Goal: Task Accomplishment & Management: Use online tool/utility

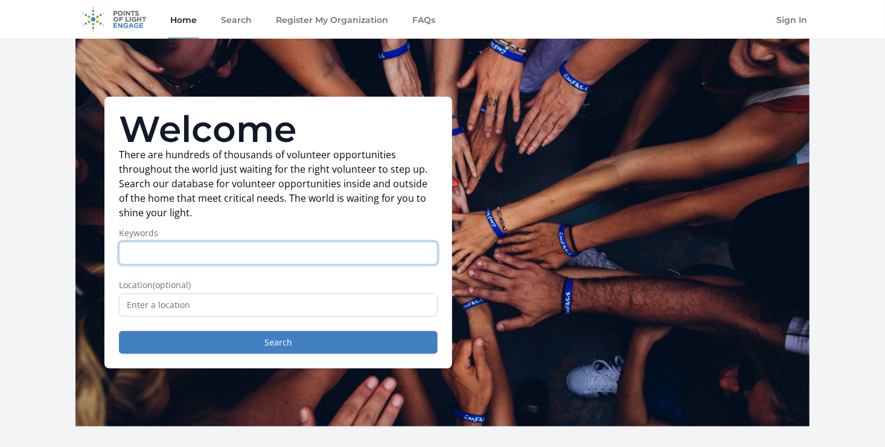
click at [232, 249] on input "Keywords" at bounding box center [278, 253] width 319 height 23
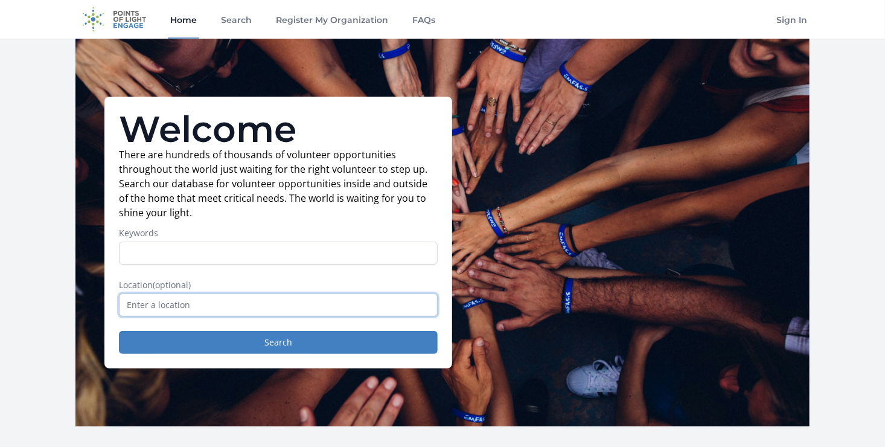
click at [194, 303] on input "text" at bounding box center [278, 304] width 319 height 23
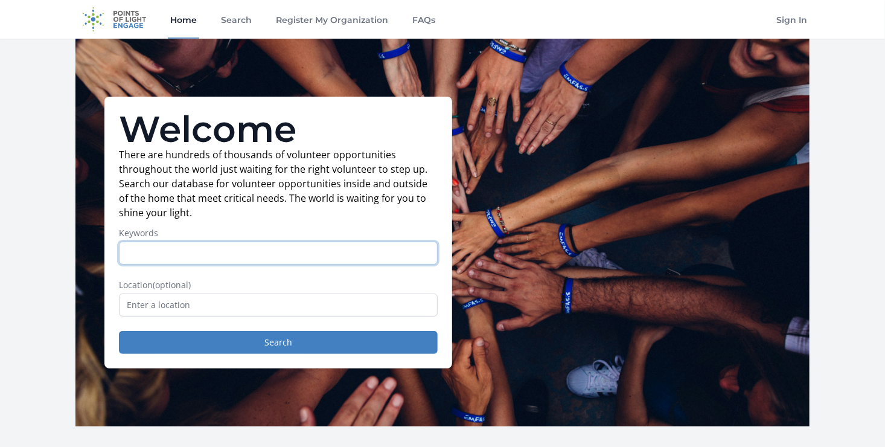
click at [170, 256] on input "Keywords" at bounding box center [278, 253] width 319 height 23
type input "Radiology"
click at [119, 331] on button "Search" at bounding box center [278, 342] width 319 height 23
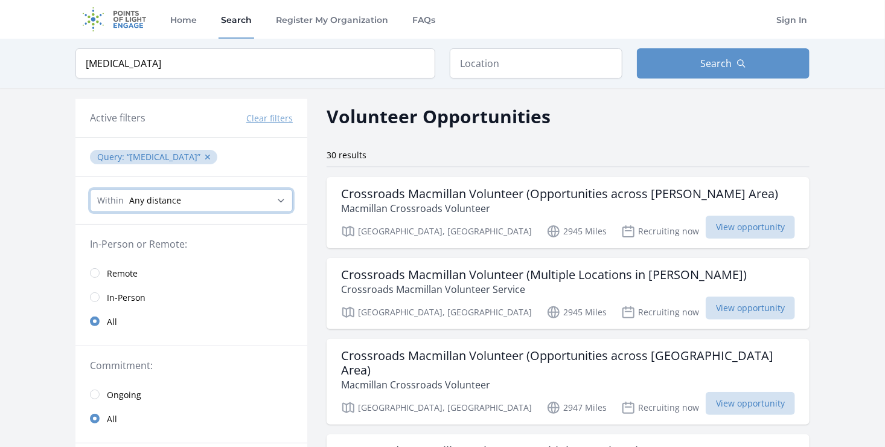
click at [167, 202] on select "Any distance , 5 Miles , 20 Miles , 50 Miles , 100 Miles" at bounding box center [191, 200] width 203 height 23
click at [150, 199] on select "Any distance , 5 Miles , 20 Miles , 50 Miles , 100 Miles" at bounding box center [191, 200] width 203 height 23
click at [115, 274] on span "Remote" at bounding box center [122, 274] width 31 height 12
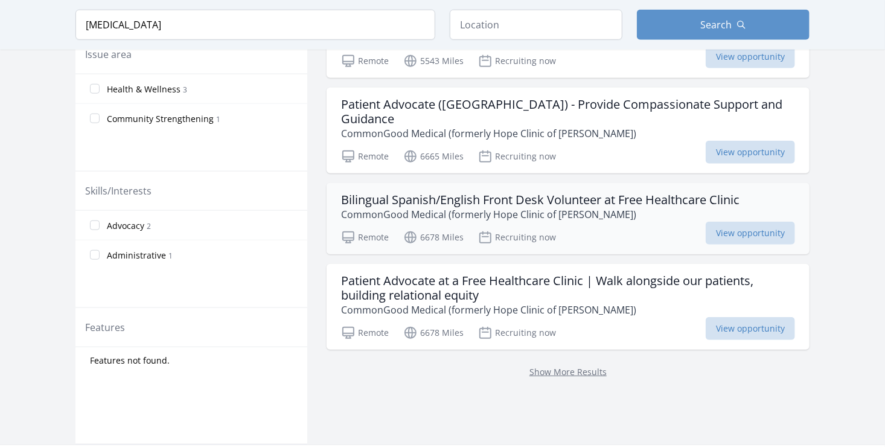
scroll to position [430, 0]
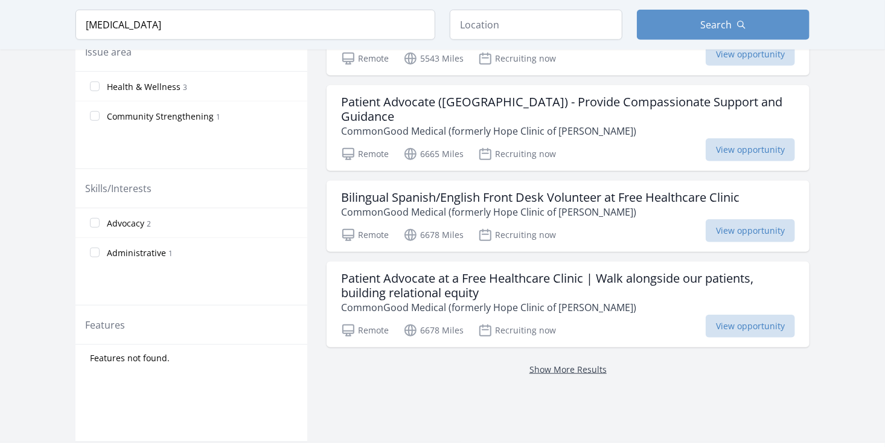
click at [553, 364] on link "Show More Results" at bounding box center [568, 369] width 77 height 11
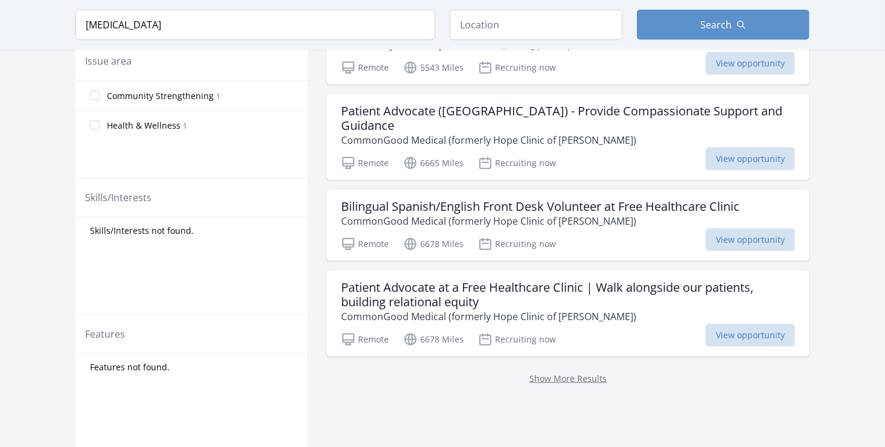
scroll to position [577, 0]
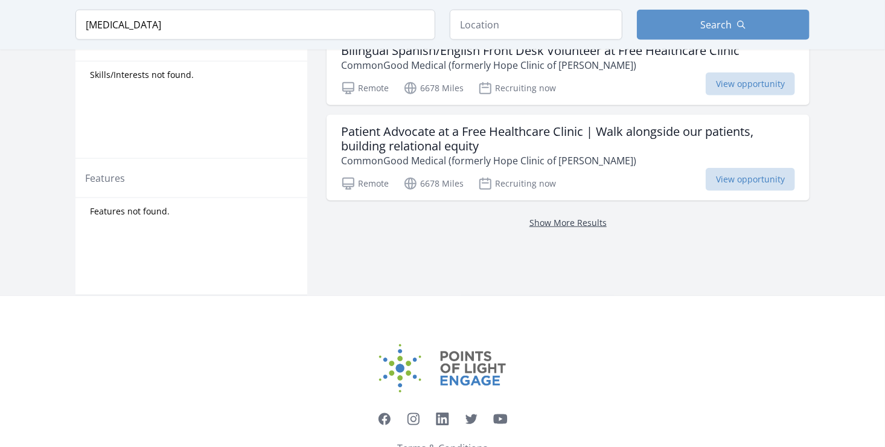
click at [573, 217] on link "Show More Results" at bounding box center [568, 222] width 77 height 11
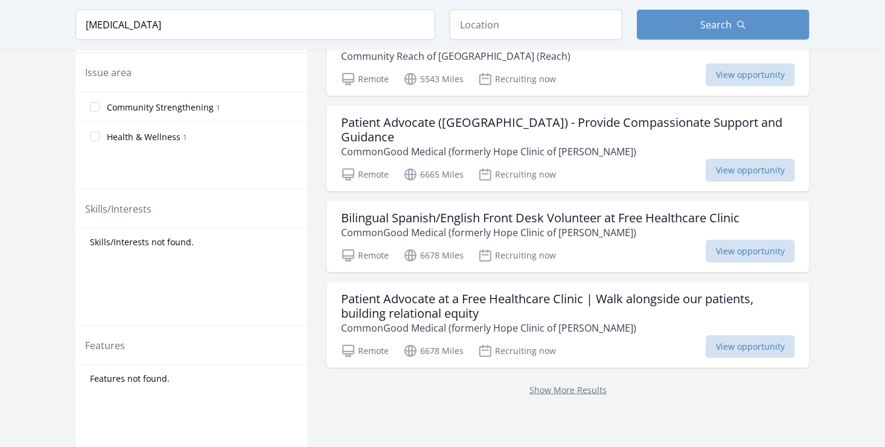
scroll to position [353, 0]
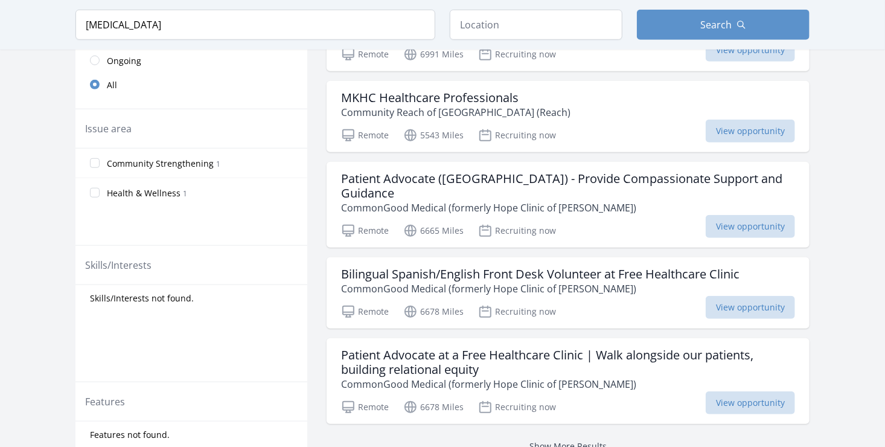
click at [571, 440] on link "Show More Results" at bounding box center [568, 445] width 77 height 11
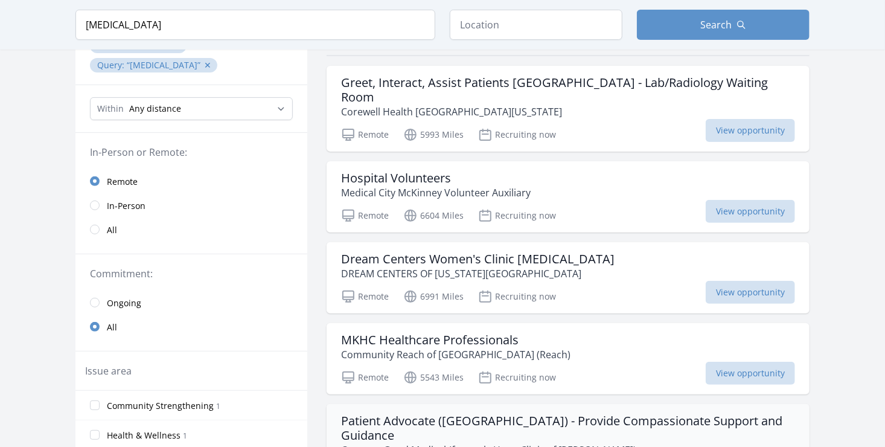
scroll to position [99, 0]
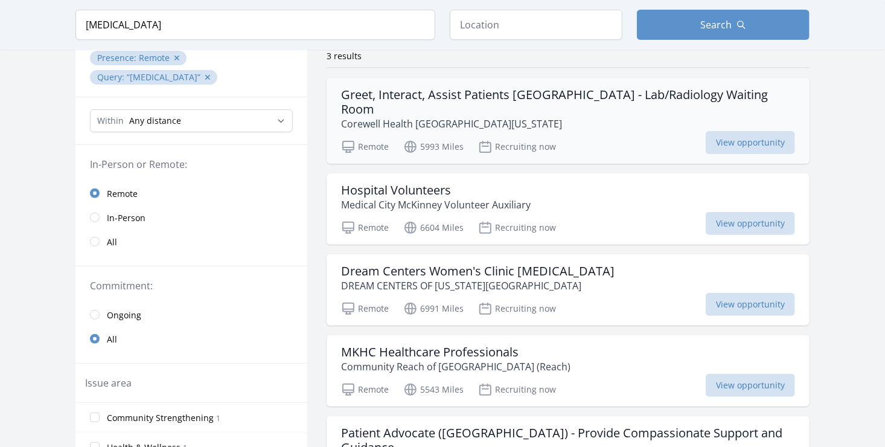
click at [660, 117] on p "Corewell Health Southwest Michigan" at bounding box center [568, 124] width 454 height 14
click at [571, 264] on h3 "Dream Centers Women's Clinic Radiologist" at bounding box center [478, 271] width 274 height 14
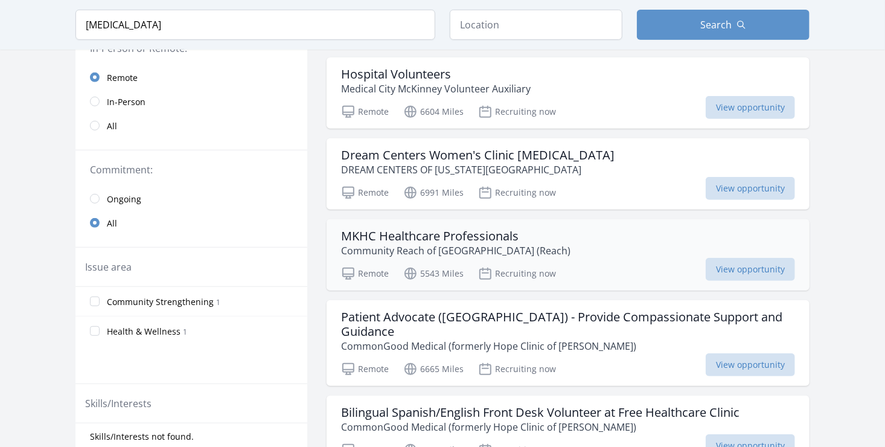
scroll to position [215, 0]
click at [513, 243] on p "Community Reach of Montgomery County (Reach)" at bounding box center [455, 250] width 229 height 14
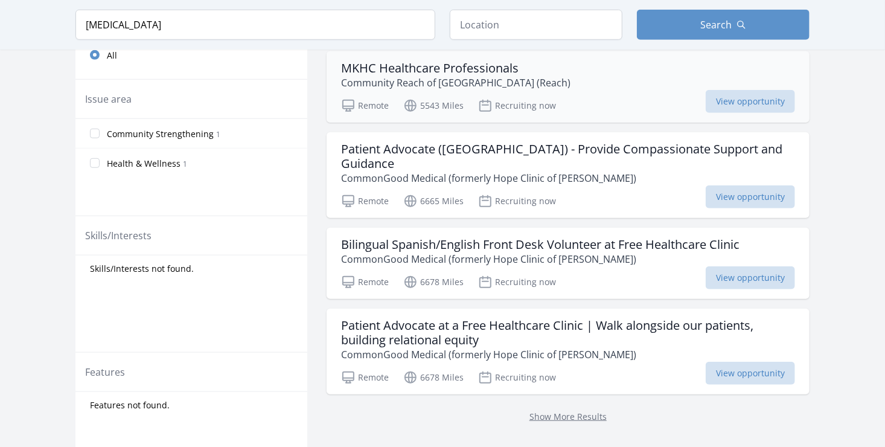
scroll to position [383, 0]
click at [558, 318] on h3 "Patient Advocate at a Free Healthcare Clinic | Walk alongside our patients, bui…" at bounding box center [568, 332] width 454 height 29
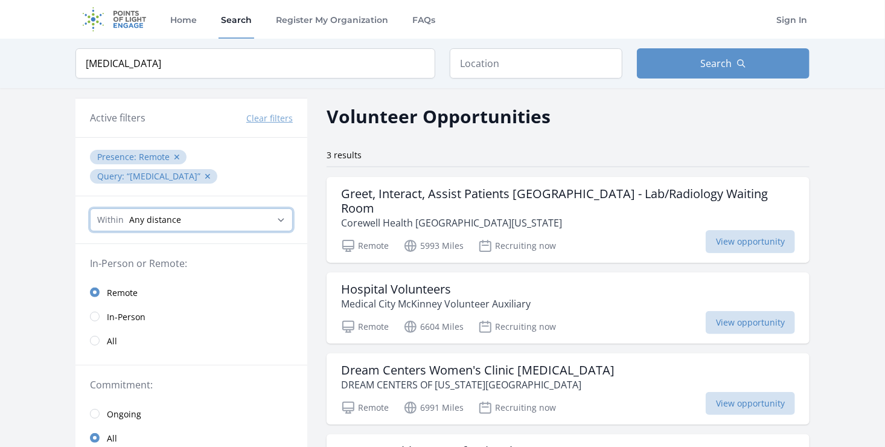
click at [205, 208] on select "Any distance , 5 Miles , 20 Miles , 50 Miles , 100 Miles" at bounding box center [191, 219] width 203 height 23
select select "8046"
click at [90, 208] on select "Any distance , 5 Miles , 20 Miles , 50 Miles , 100 Miles" at bounding box center [191, 219] width 203 height 23
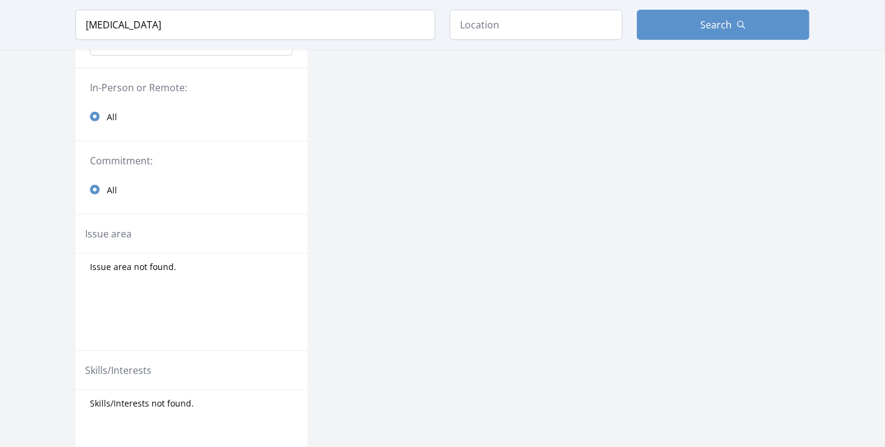
scroll to position [176, 0]
drag, startPoint x: 148, startPoint y: 232, endPoint x: 236, endPoint y: 243, distance: 88.8
click at [236, 253] on div "Issue area not found." at bounding box center [191, 266] width 232 height 27
click at [236, 255] on div "Issue area not found." at bounding box center [191, 266] width 232 height 22
drag, startPoint x: 307, startPoint y: 237, endPoint x: 277, endPoint y: 389, distance: 154.7
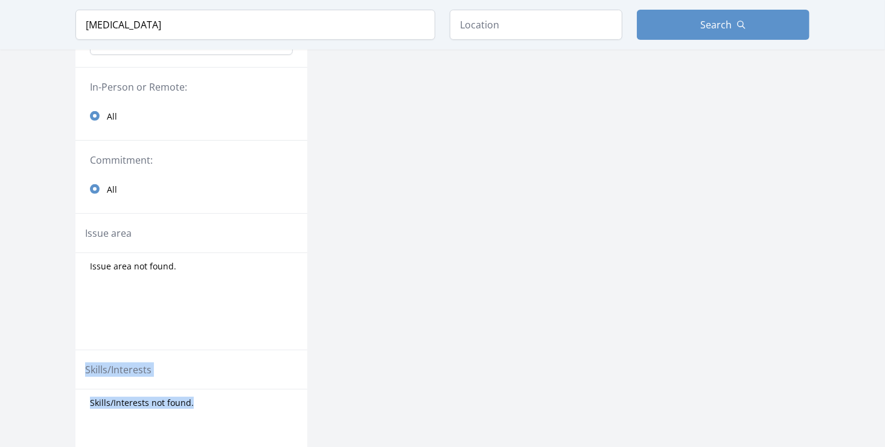
click at [277, 389] on div "Active filters Clear filters Presence : Remote ✕ Query : Radiology ✕ Within Any…" at bounding box center [191, 272] width 232 height 702
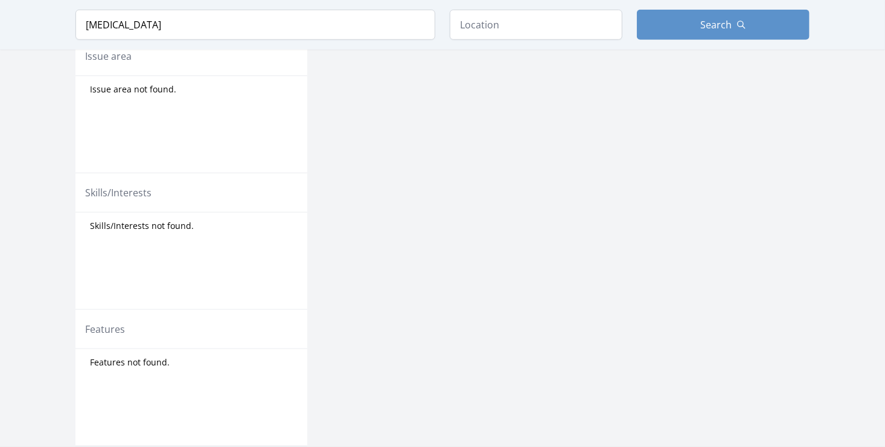
scroll to position [0, 0]
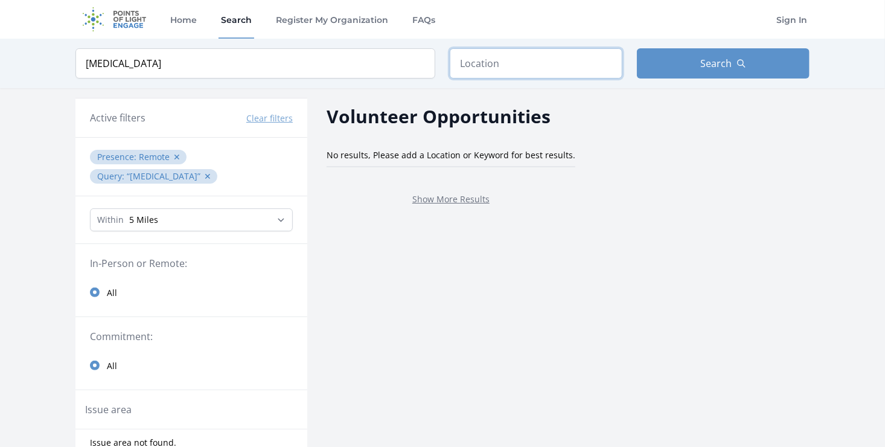
click at [527, 65] on input "text" at bounding box center [536, 63] width 173 height 30
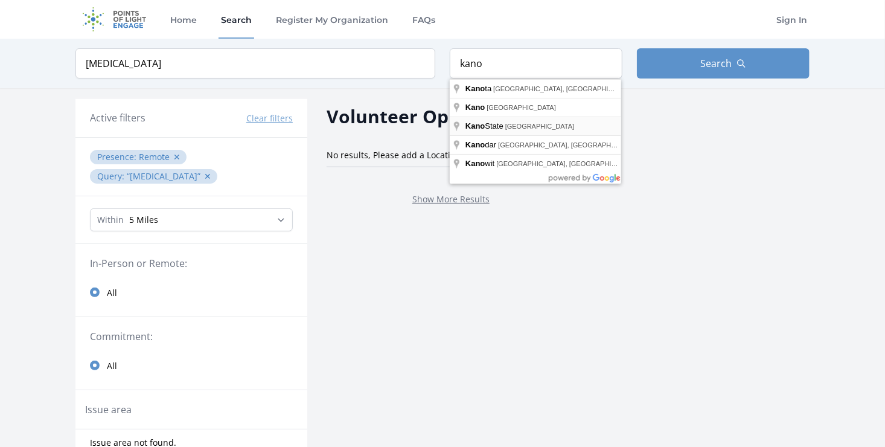
type input "Kano State, Nigeria"
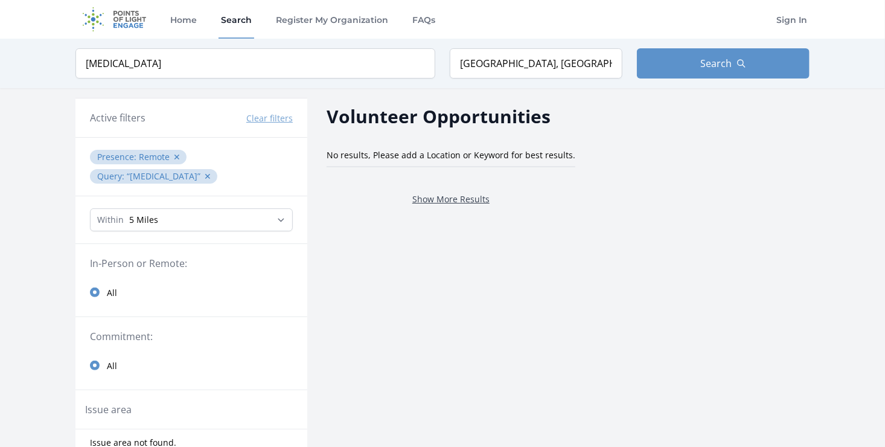
click at [451, 196] on link "Show More Results" at bounding box center [450, 198] width 77 height 11
click at [280, 208] on select "Any distance , 5 Miles , 20 Miles , 50 Miles , 100 Miles" at bounding box center [191, 219] width 203 height 23
select select "all"
click at [90, 208] on select "Any distance , 5 Miles , 20 Miles , 50 Miles , 100 Miles" at bounding box center [191, 219] width 203 height 23
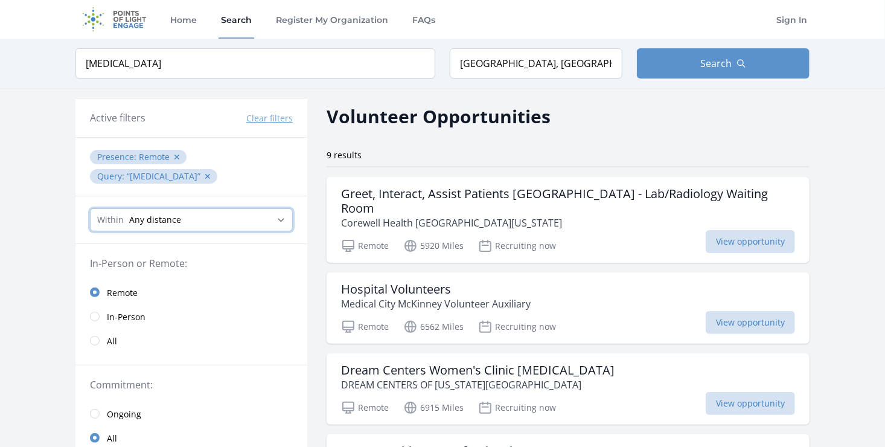
click at [257, 208] on select "Any distance , 5 Miles , 20 Miles , 50 Miles , 100 Miles" at bounding box center [191, 219] width 203 height 23
select select "8046"
click at [90, 208] on select "Any distance , 5 Miles , 20 Miles , 50 Miles , 100 Miles" at bounding box center [191, 219] width 203 height 23
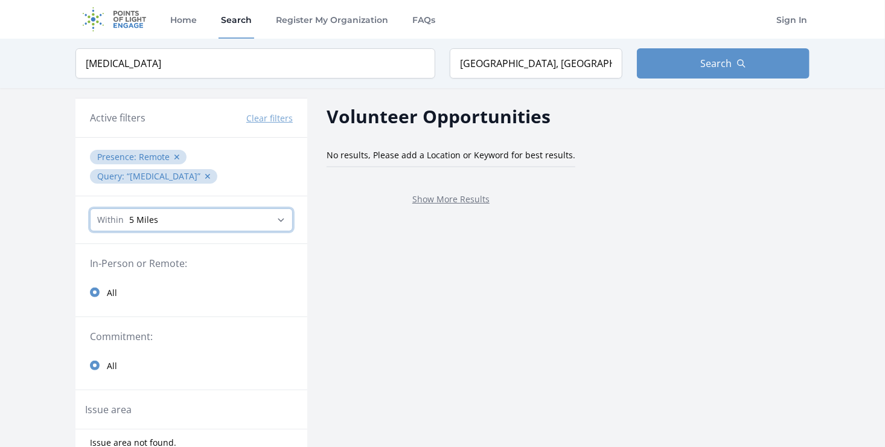
drag, startPoint x: 260, startPoint y: 203, endPoint x: 177, endPoint y: 254, distance: 97.6
click at [177, 254] on div "Active filters Clear filters Presence : Remote ✕ Query : Radiology ✕ Within Any…" at bounding box center [191, 449] width 232 height 702
select select "32186"
click at [90, 208] on select "Any distance , 5 Miles , 20 Miles , 50 Miles , 100 Miles" at bounding box center [191, 219] width 203 height 23
drag, startPoint x: 258, startPoint y: 211, endPoint x: 257, endPoint y: 201, distance: 9.8
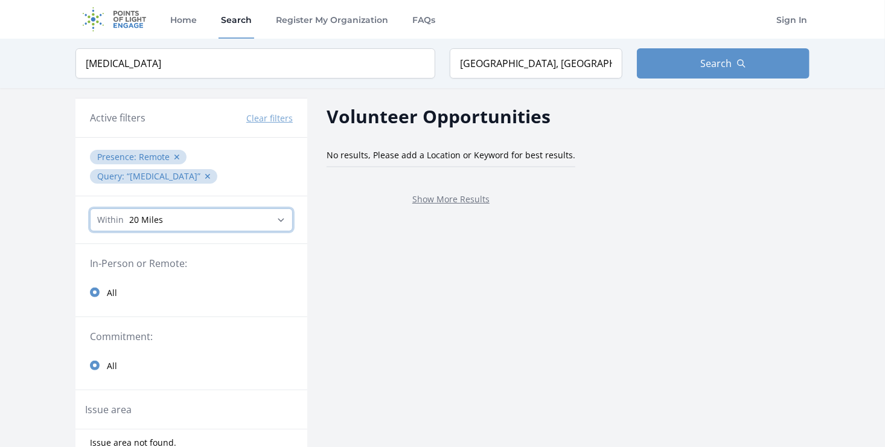
click at [257, 208] on select "Any distance , 5 Miles , 20 Miles , 50 Miles , 100 Miles" at bounding box center [191, 219] width 203 height 23
select select "80467"
click at [90, 208] on select "Any distance , 5 Miles , 20 Miles , 50 Miles , 100 Miles" at bounding box center [191, 219] width 203 height 23
drag, startPoint x: 235, startPoint y: 225, endPoint x: 236, endPoint y: 205, distance: 20.6
click at [236, 208] on select "Any distance , 5 Miles , 20 Miles , 50 Miles , 100 Miles" at bounding box center [191, 219] width 203 height 23
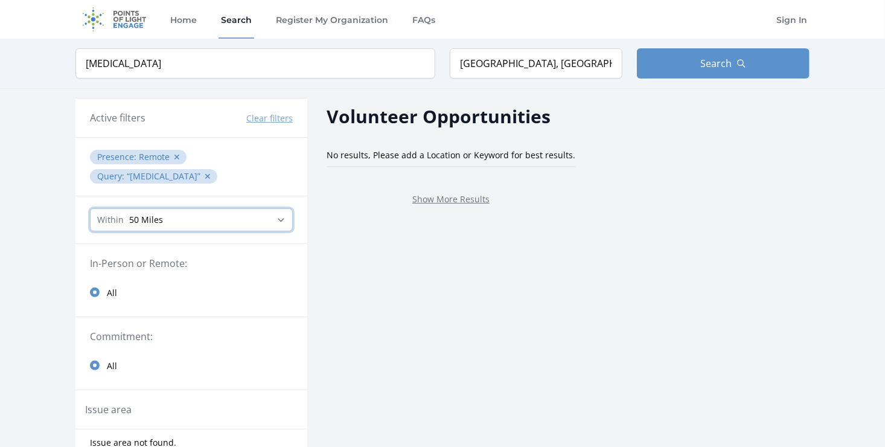
select select "160934"
click at [90, 208] on select "Any distance , 5 Miles , 20 Miles , 50 Miles , 100 Miles" at bounding box center [191, 219] width 203 height 23
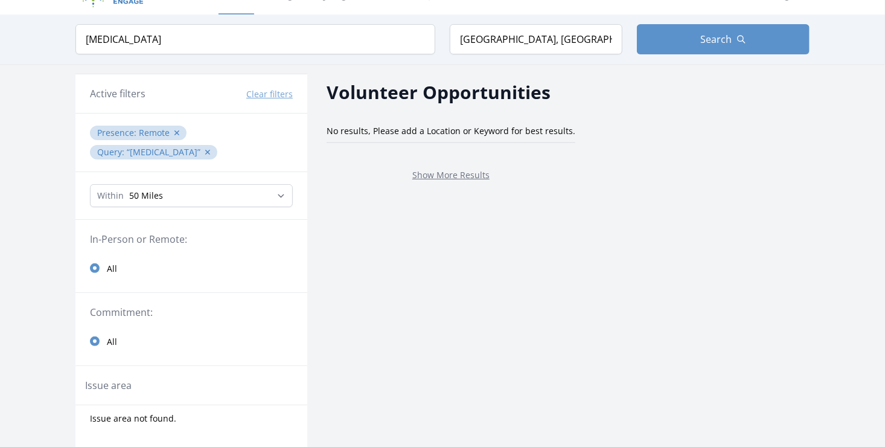
scroll to position [29, 0]
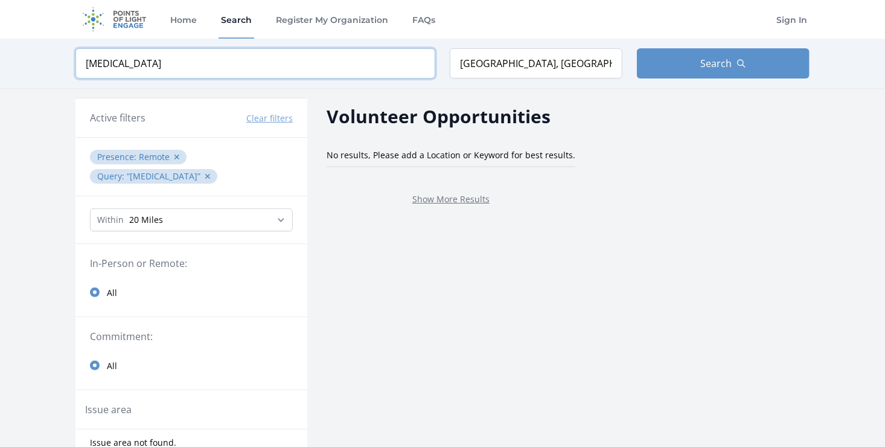
click at [261, 74] on input "Radiology" at bounding box center [255, 63] width 360 height 30
click at [422, 68] on input "Radiology" at bounding box center [255, 63] width 360 height 30
click at [418, 63] on input "Radiology" at bounding box center [255, 63] width 360 height 30
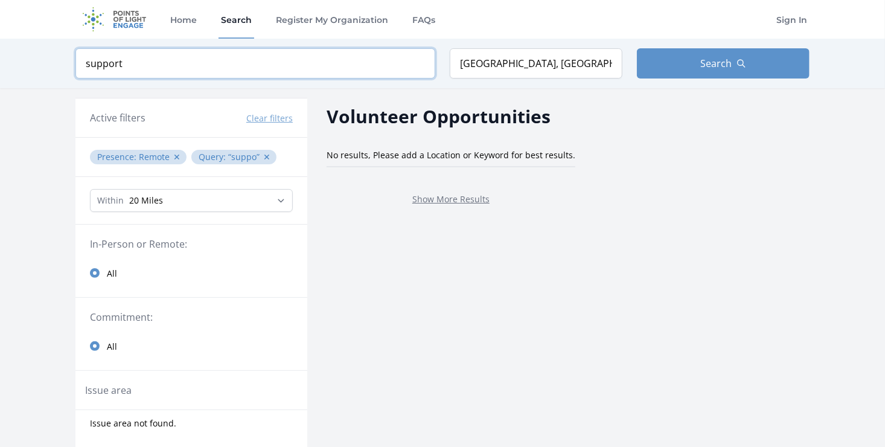
type input "support"
click button "submit" at bounding box center [0, 0] width 0 height 0
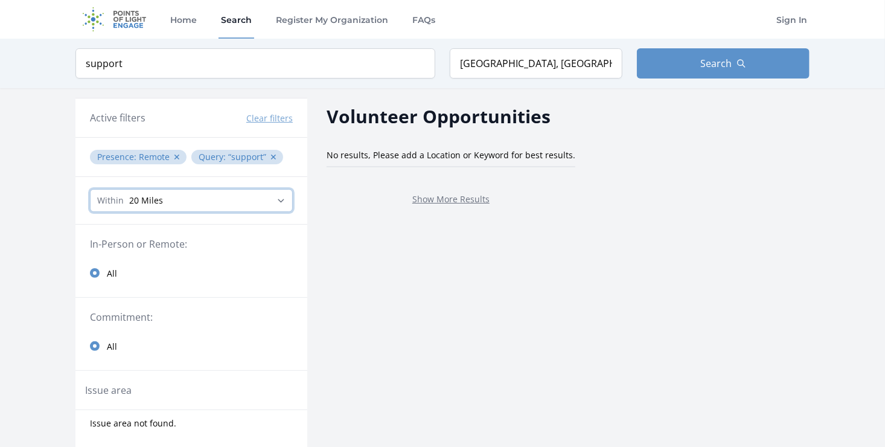
click at [203, 193] on select "Any distance , 5 Miles , 20 Miles , 50 Miles , 100 Miles" at bounding box center [191, 200] width 203 height 23
select select "all"
click at [90, 189] on select "Any distance , 5 Miles , 20 Miles , 50 Miles , 100 Miles" at bounding box center [191, 200] width 203 height 23
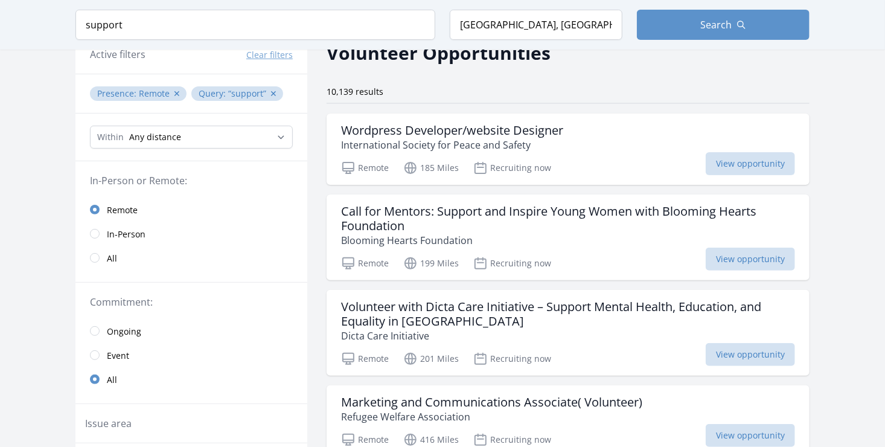
scroll to position [64, 0]
click at [118, 205] on span "Remote" at bounding box center [122, 210] width 31 height 12
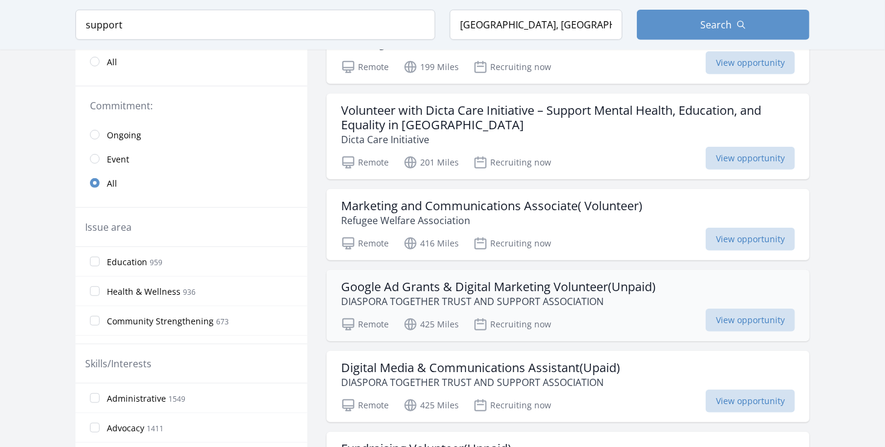
scroll to position [325, 0]
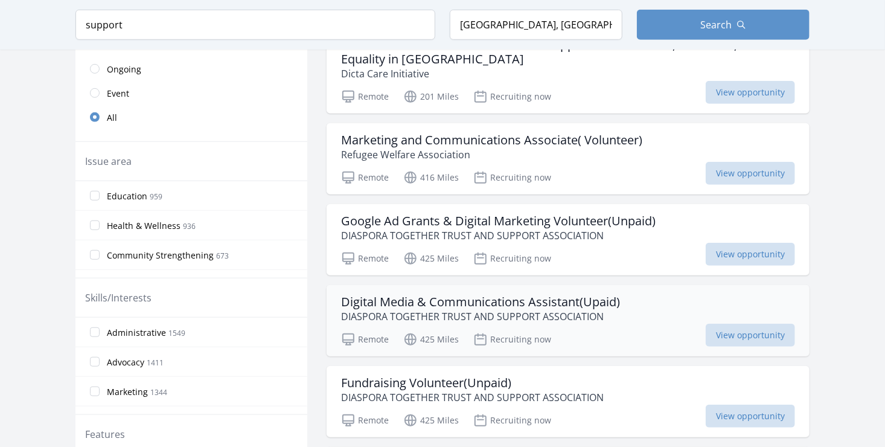
click at [573, 319] on p "DIASPORA TOGETHER TRUST AND SUPPORT ASSOCIATION" at bounding box center [480, 316] width 279 height 14
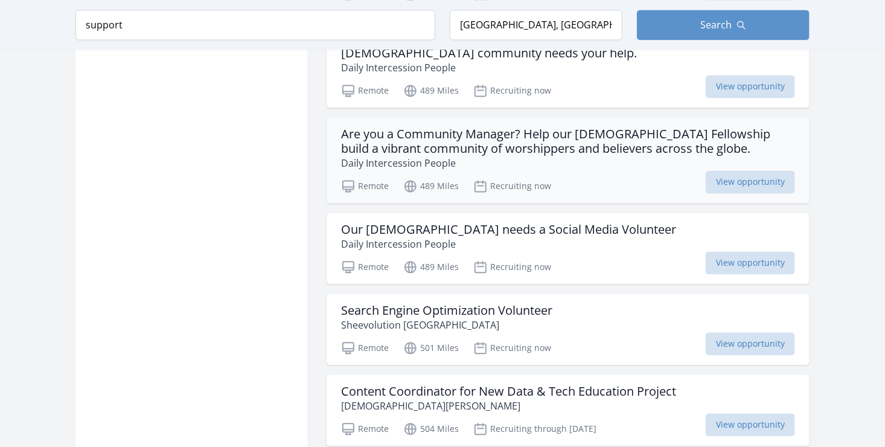
scroll to position [1133, 0]
click at [561, 325] on div "Search Engine Optimization Volunteer Sheevolution Africa" at bounding box center [568, 317] width 454 height 29
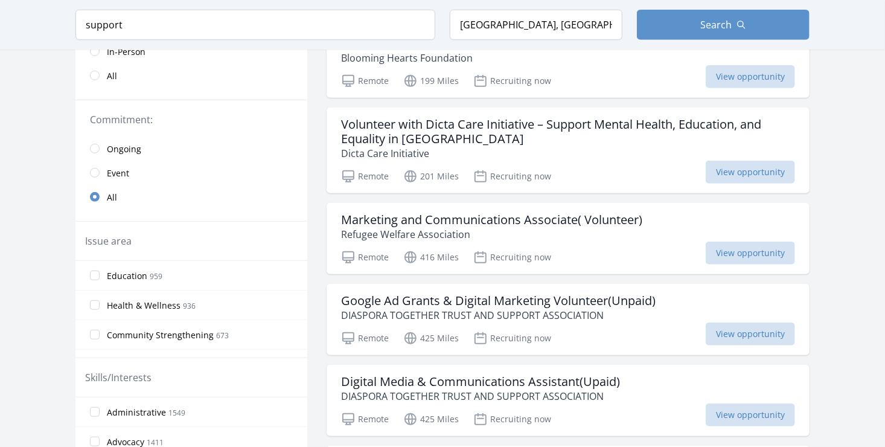
scroll to position [0, 0]
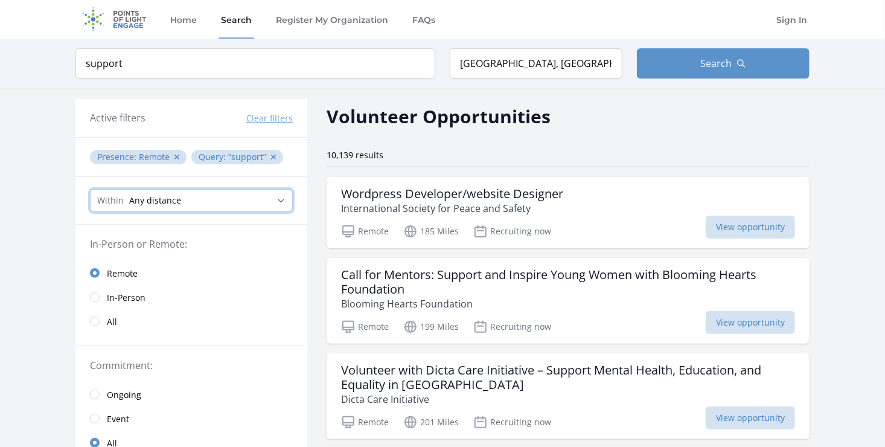
click at [150, 204] on select "Any distance , 5 Miles , 20 Miles , 50 Miles , 100 Miles" at bounding box center [191, 200] width 203 height 23
select select "160934"
click at [90, 189] on select "Any distance , 5 Miles , 20 Miles , 50 Miles , 100 Miles" at bounding box center [191, 200] width 203 height 23
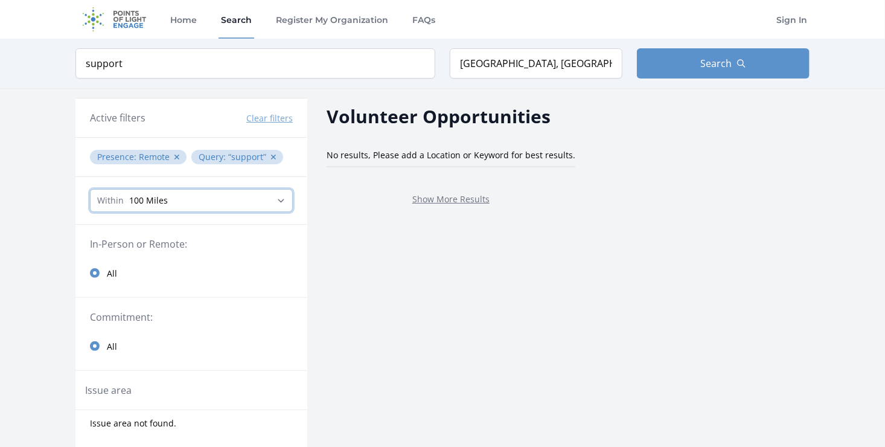
click at [246, 205] on select "Any distance , 5 Miles , 20 Miles , 50 Miles , 100 Miles" at bounding box center [191, 200] width 203 height 23
select select "all"
click at [90, 189] on select "Any distance , 5 Miles , 20 Miles , 50 Miles , 100 Miles" at bounding box center [191, 200] width 203 height 23
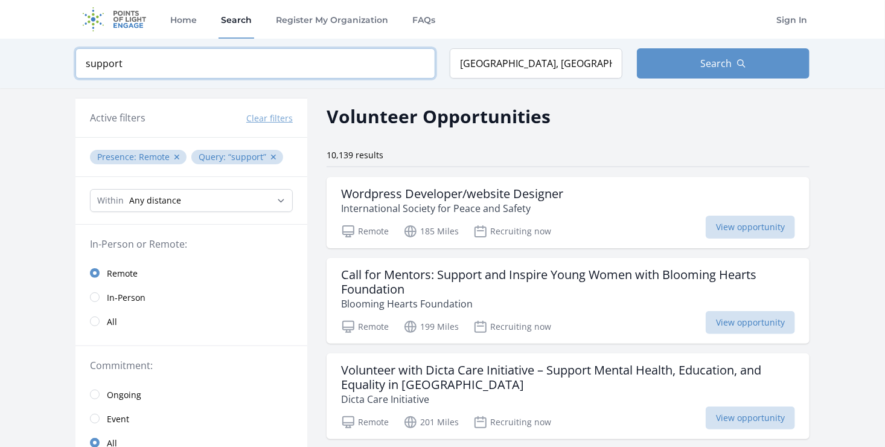
click at [289, 58] on input "support" at bounding box center [255, 63] width 360 height 30
type input "s"
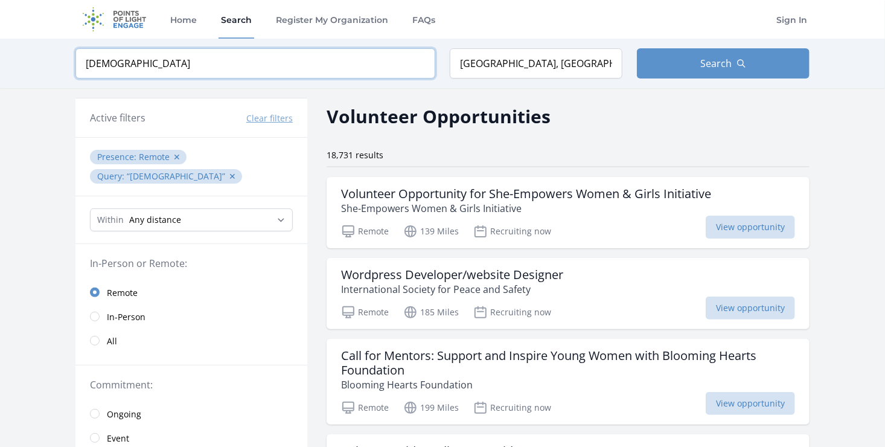
type input "male"
click button "submit" at bounding box center [0, 0] width 0 height 0
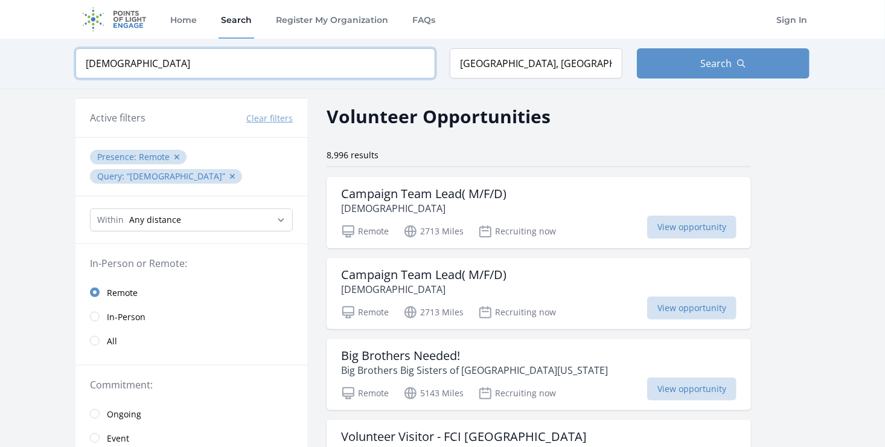
click at [379, 63] on input "male" at bounding box center [255, 63] width 360 height 30
click at [419, 64] on input "male" at bounding box center [255, 63] width 360 height 30
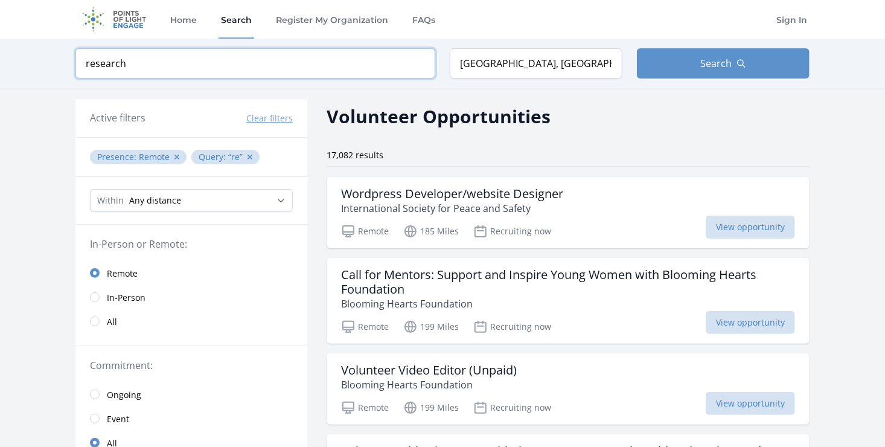
click button "submit" at bounding box center [0, 0] width 0 height 0
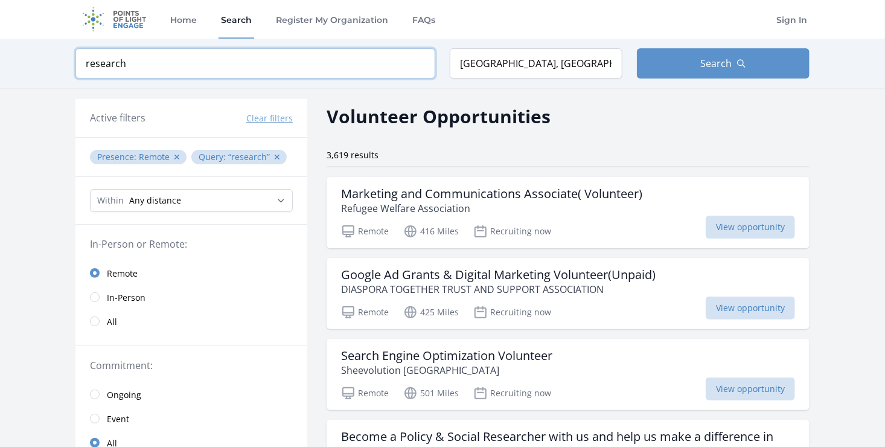
click at [275, 61] on input "research" at bounding box center [255, 63] width 360 height 30
type input "academic research"
click button "submit" at bounding box center [0, 0] width 0 height 0
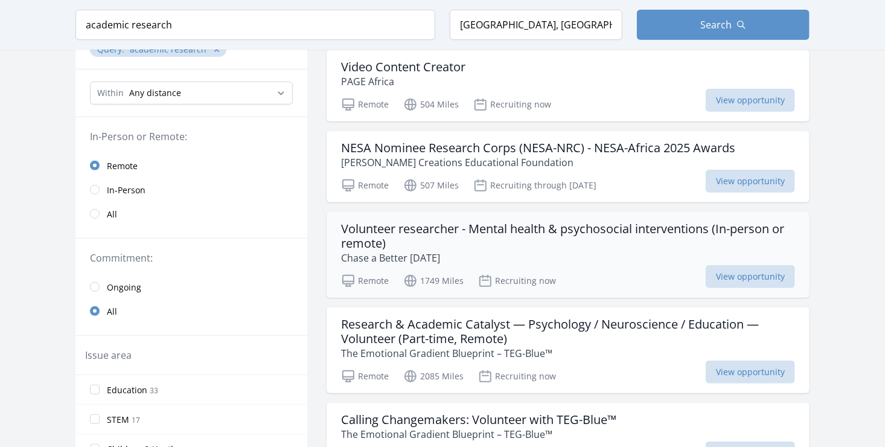
scroll to position [127, 0]
click at [518, 257] on p "Chase a Better Tomorrow" at bounding box center [568, 257] width 454 height 14
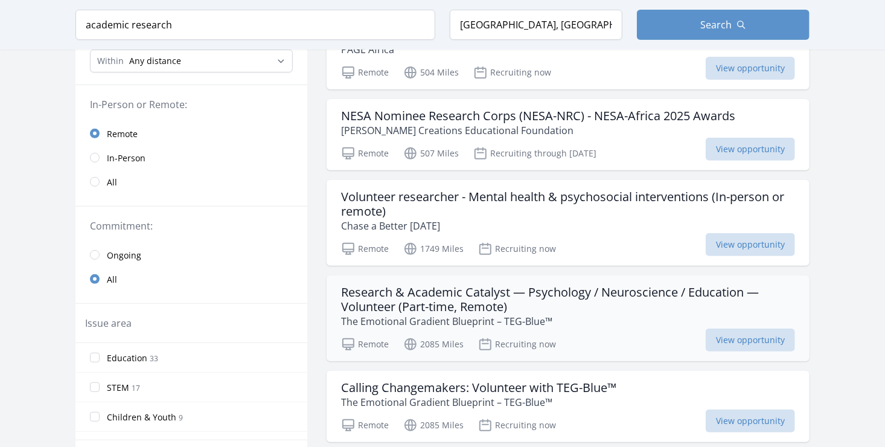
click at [530, 328] on div "Research & Academic Catalyst — Psychology / Neuroscience / Education — Voluntee…" at bounding box center [568, 318] width 483 height 86
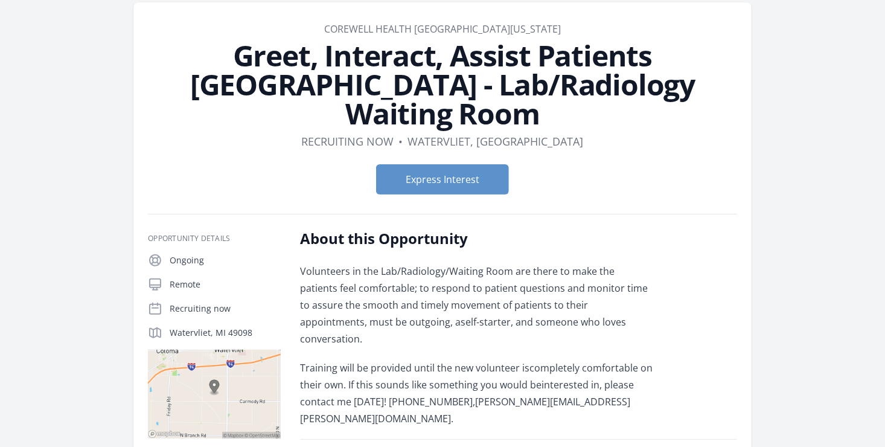
scroll to position [50, 0]
click at [443, 165] on button "Express Interest" at bounding box center [442, 180] width 133 height 30
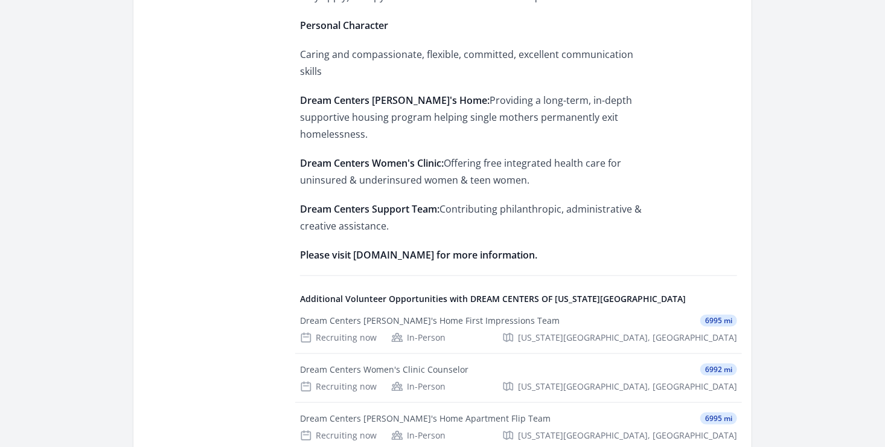
scroll to position [510, 0]
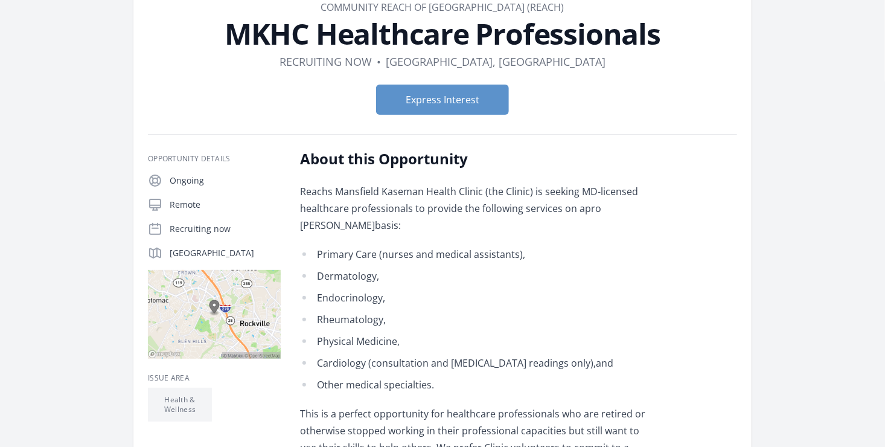
scroll to position [75, 0]
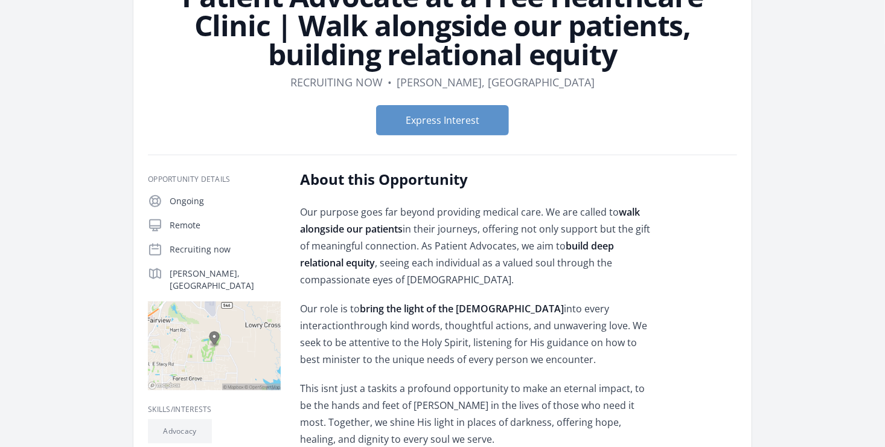
scroll to position [223, 0]
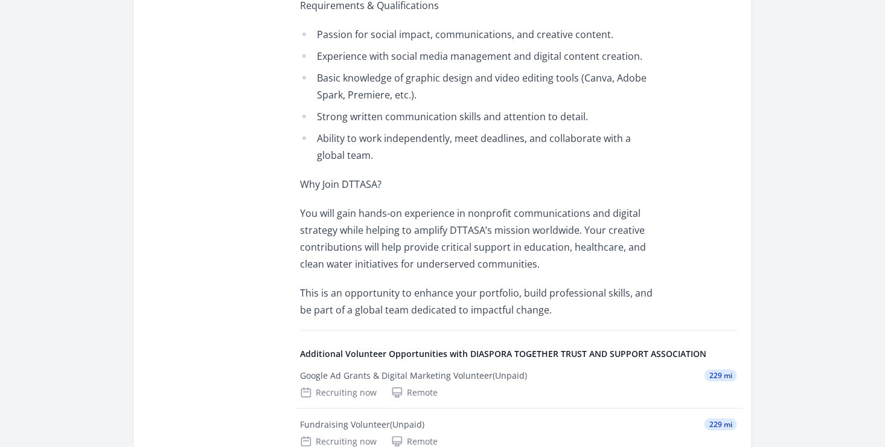
scroll to position [632, 0]
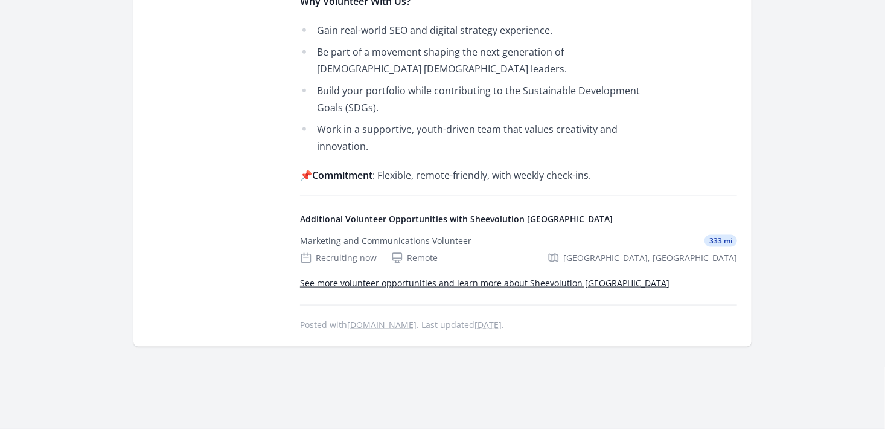
scroll to position [727, 0]
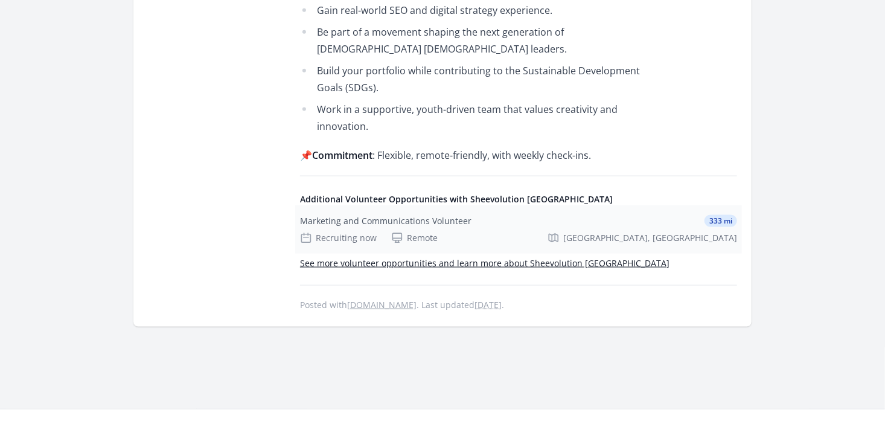
scroll to position [727, 0]
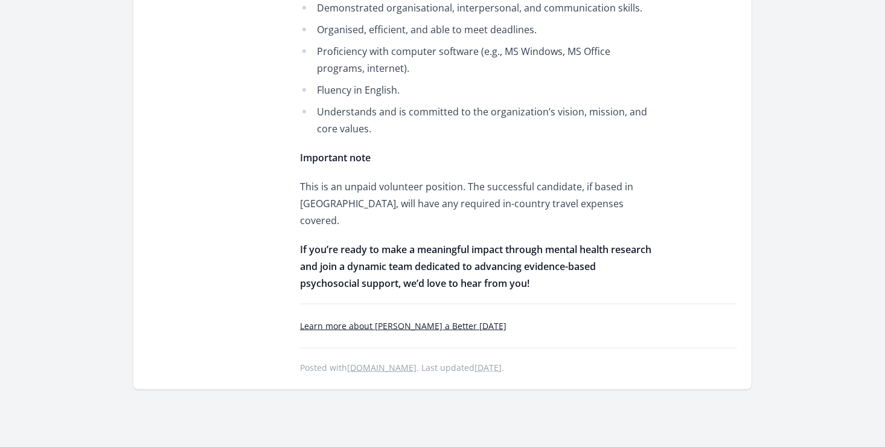
scroll to position [2917, 0]
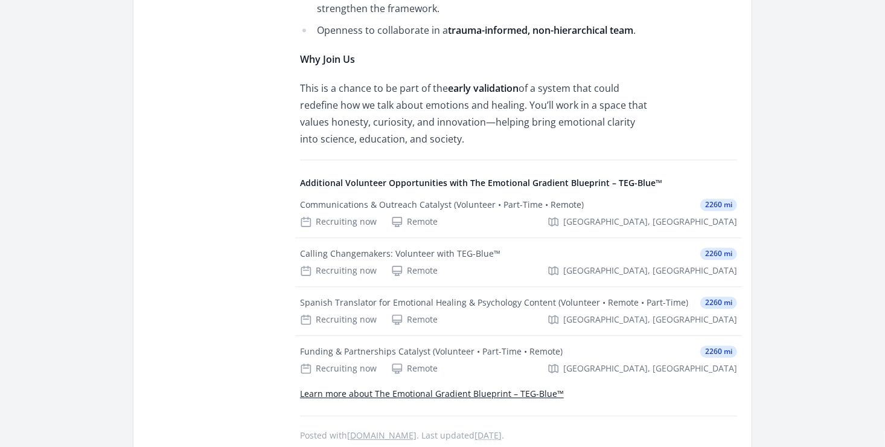
scroll to position [1289, 0]
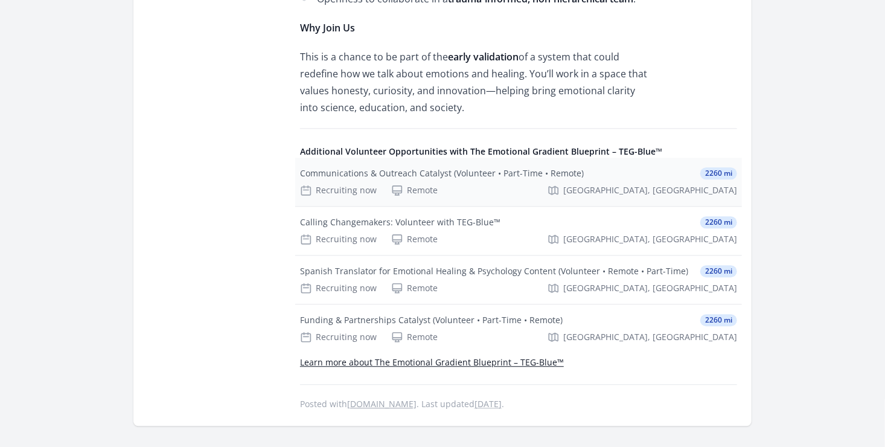
click at [433, 179] on div "Communications & Outreach Catalyst (Volunteer • Part-Time • Remote) 2260 mi Rec…" at bounding box center [518, 182] width 447 height 48
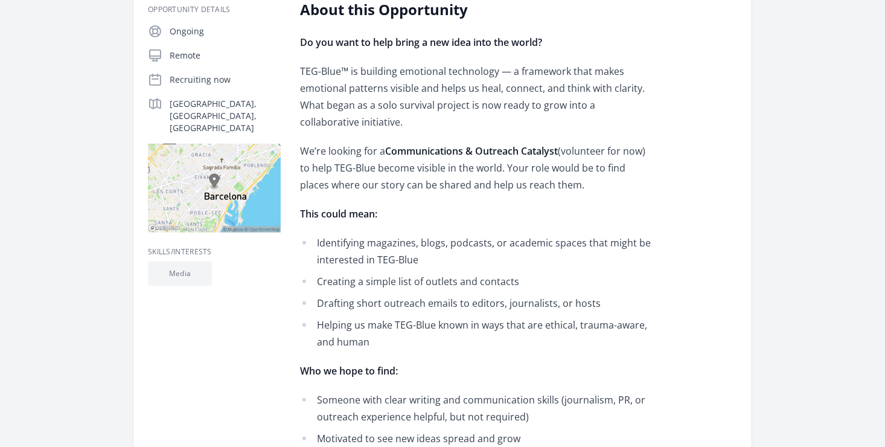
scroll to position [260, 0]
